Goal: Entertainment & Leisure: Consume media (video, audio)

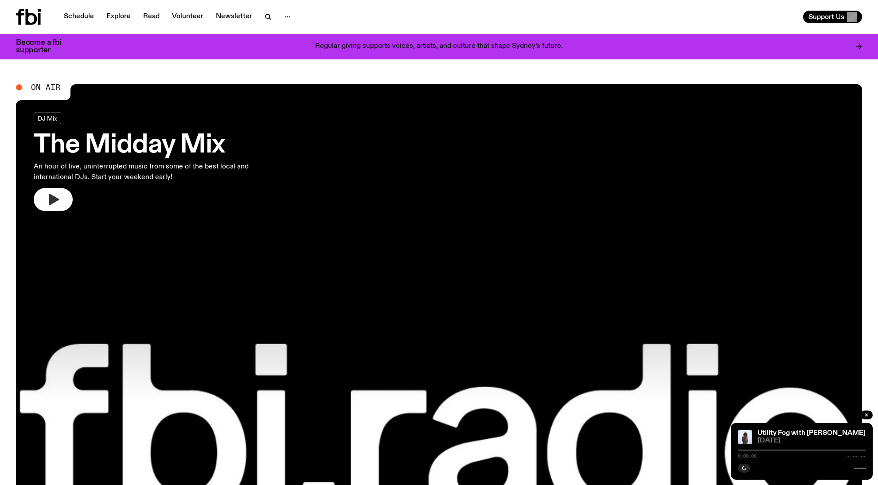
click at [53, 193] on icon "button" at bounding box center [53, 199] width 14 height 14
click at [58, 201] on icon "button" at bounding box center [53, 199] width 14 height 14
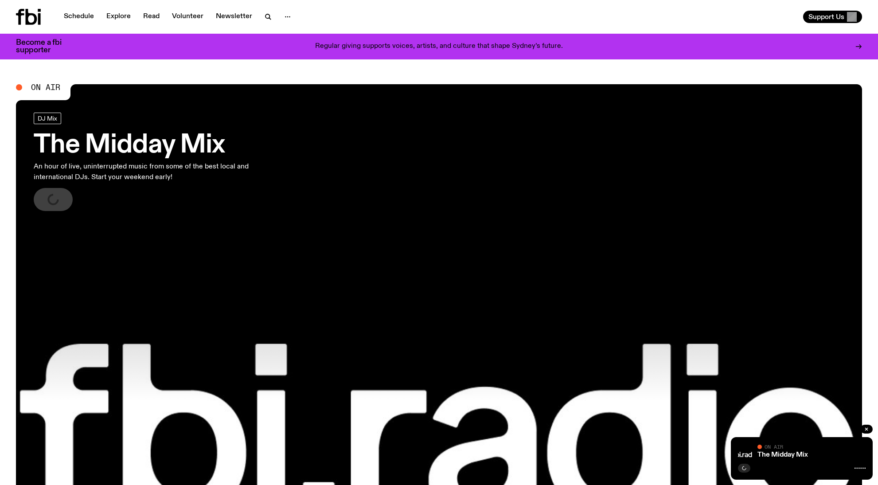
click at [744, 468] on icon "button" at bounding box center [743, 467] width 5 height 5
click at [79, 17] on link "Schedule" at bounding box center [78, 17] width 41 height 12
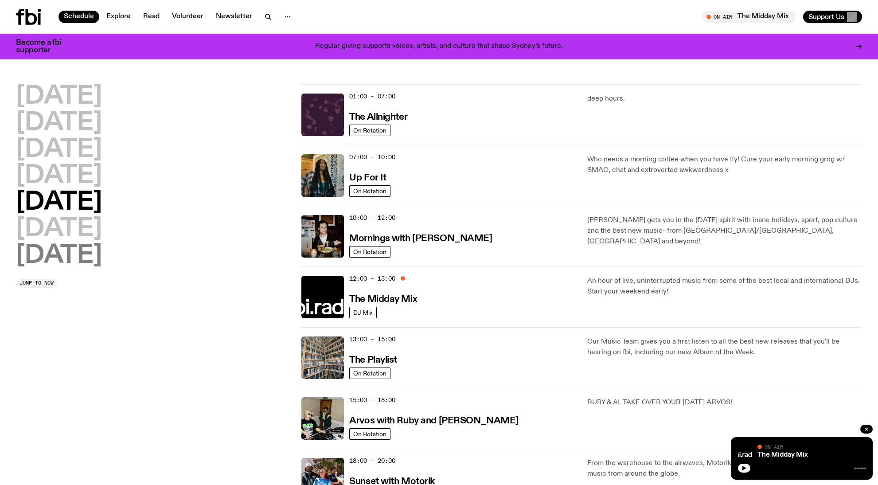
click at [92, 253] on h2 "[DATE]" at bounding box center [59, 255] width 86 height 25
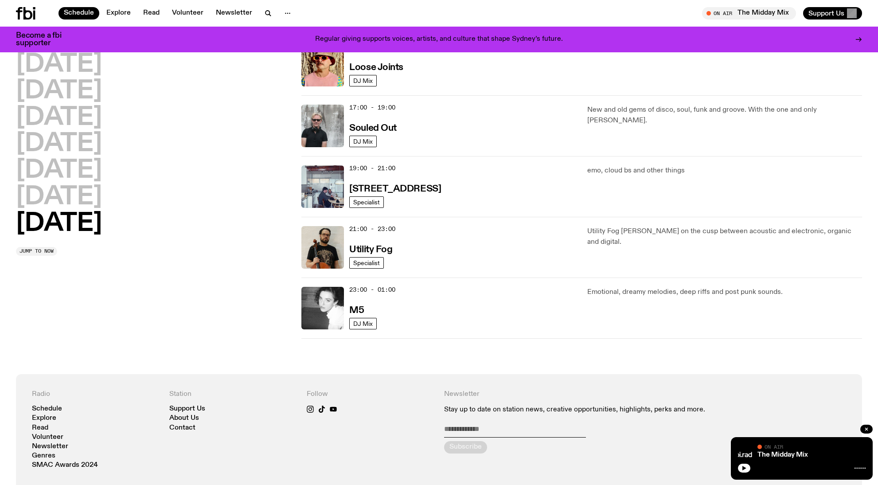
scroll to position [533, 0]
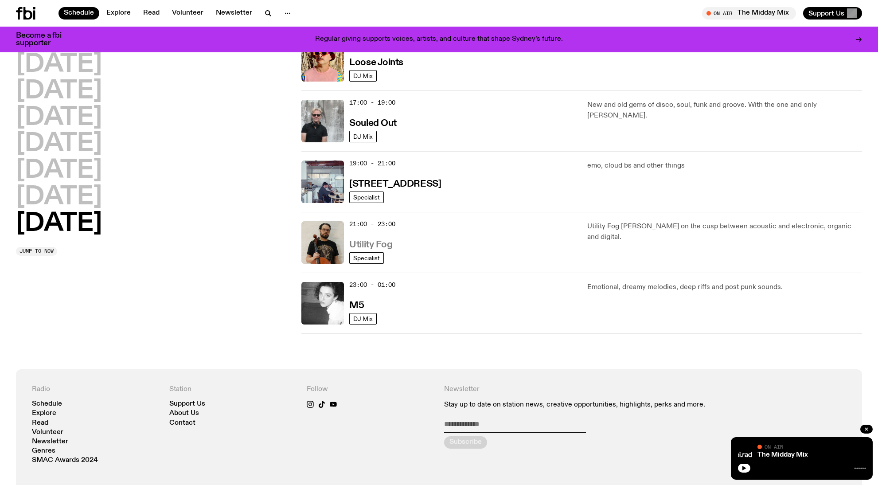
click at [386, 247] on h3 "Utility Fog" at bounding box center [370, 244] width 43 height 9
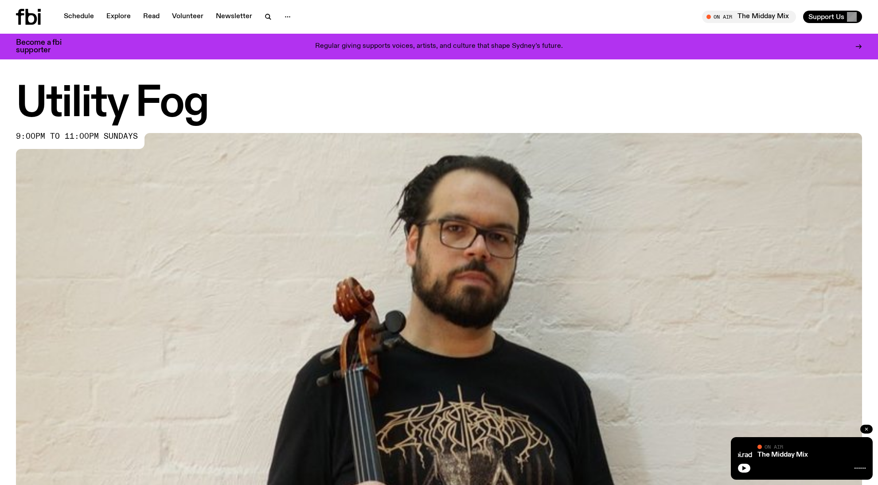
click at [869, 426] on button "button" at bounding box center [866, 428] width 12 height 9
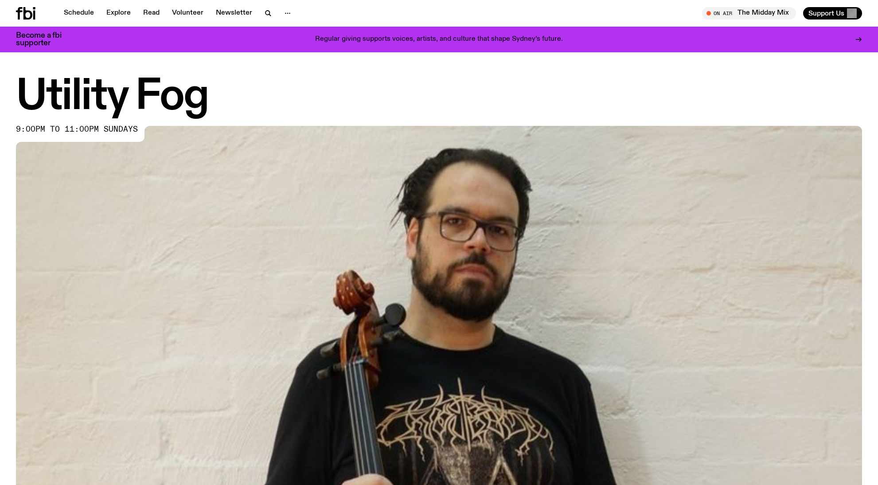
scroll to position [521, 0]
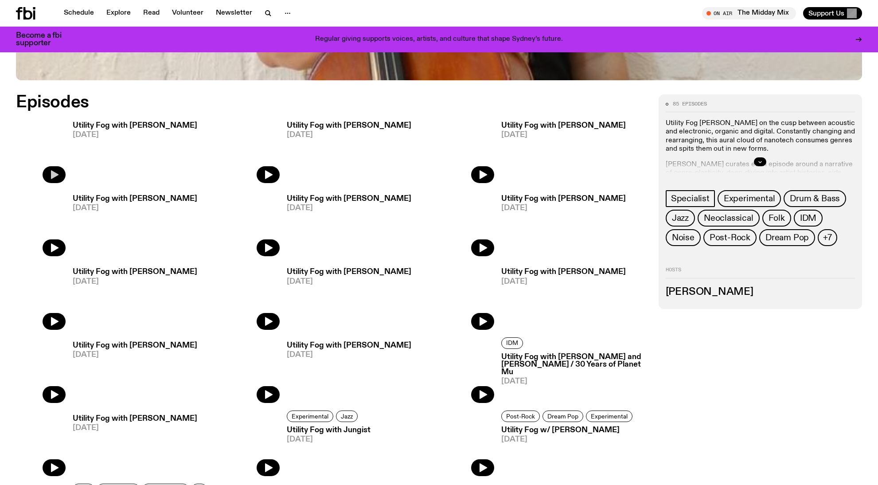
click at [62, 176] on button "button" at bounding box center [54, 174] width 23 height 17
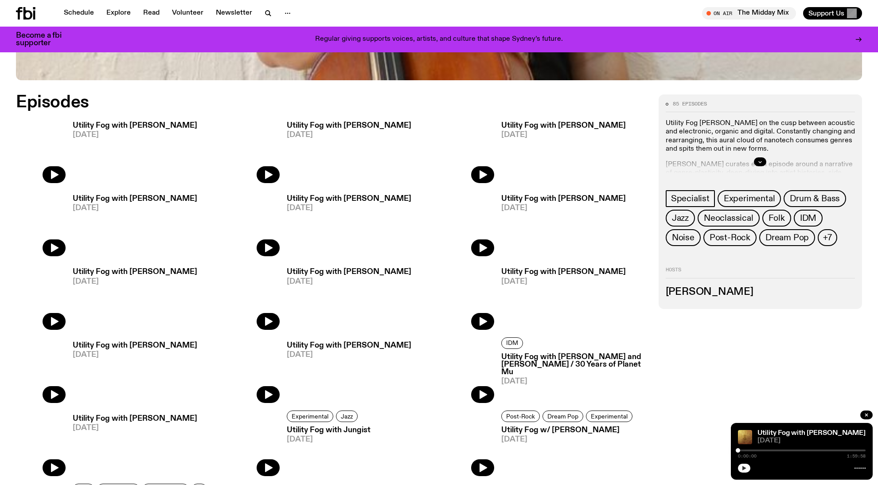
click at [743, 467] on icon "button" at bounding box center [744, 468] width 4 height 4
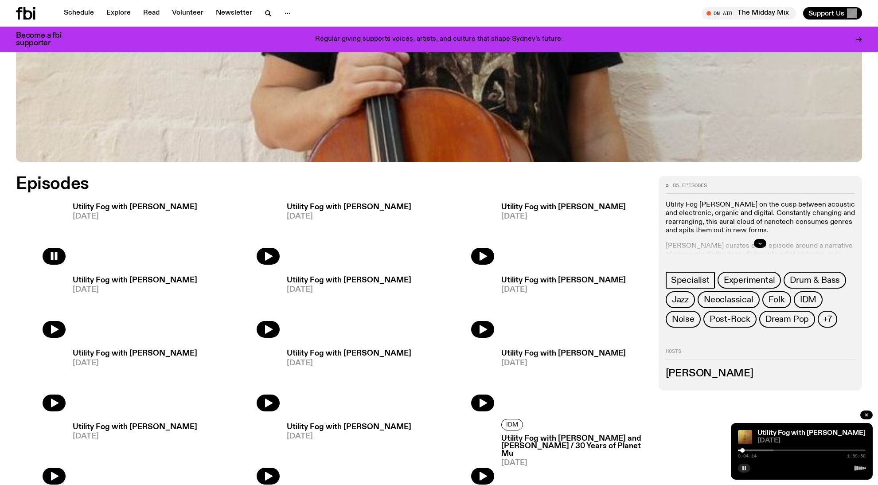
scroll to position [441, 0]
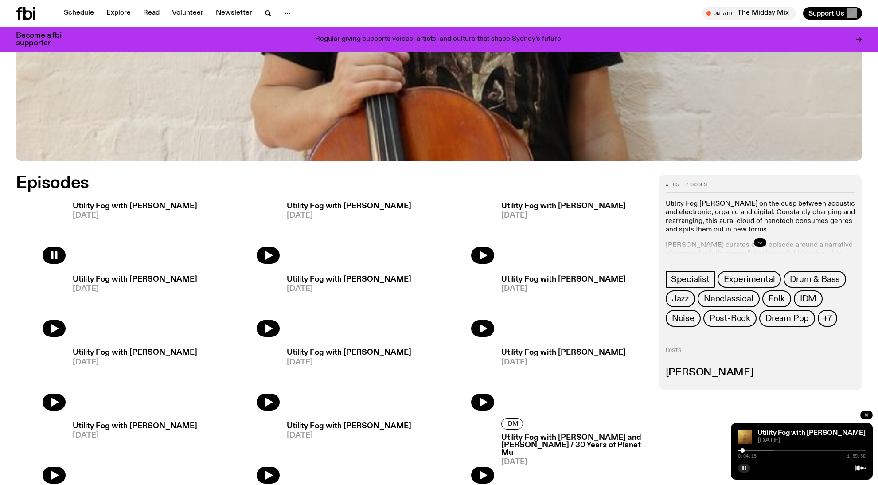
drag, startPoint x: 55, startPoint y: 253, endPoint x: 241, endPoint y: 157, distance: 209.0
click at [59, 249] on button "button" at bounding box center [54, 255] width 23 height 17
click at [746, 466] on icon "button" at bounding box center [743, 467] width 5 height 5
